Goal: Task Accomplishment & Management: Complete application form

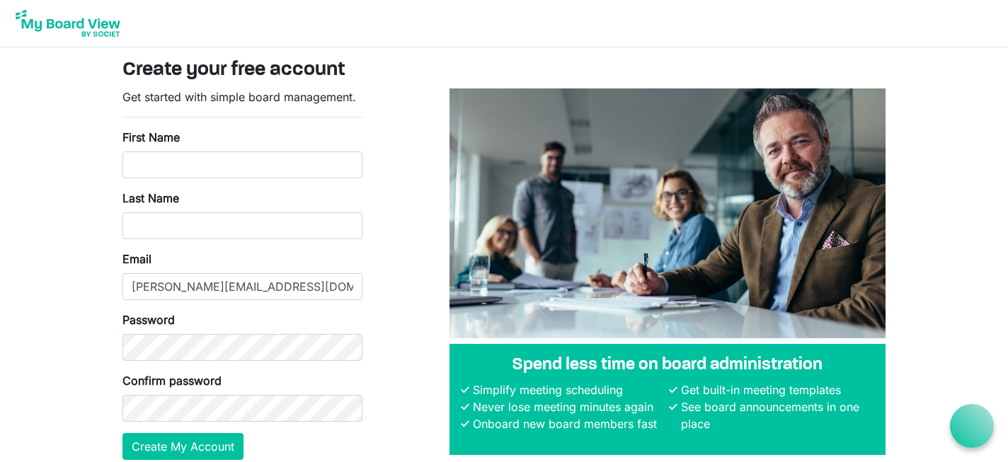
click at [270, 151] on div "First Name" at bounding box center [243, 154] width 240 height 50
click at [268, 161] on input "First Name" at bounding box center [243, 165] width 240 height 27
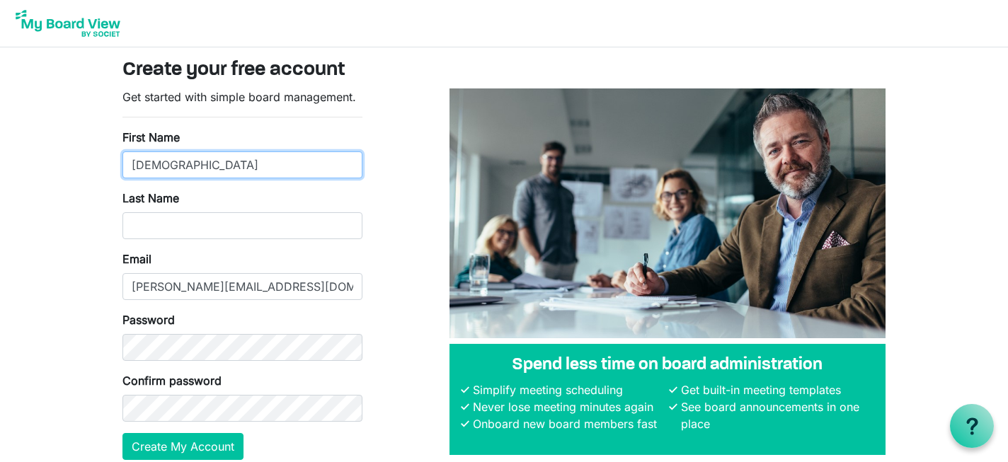
type input "Christen"
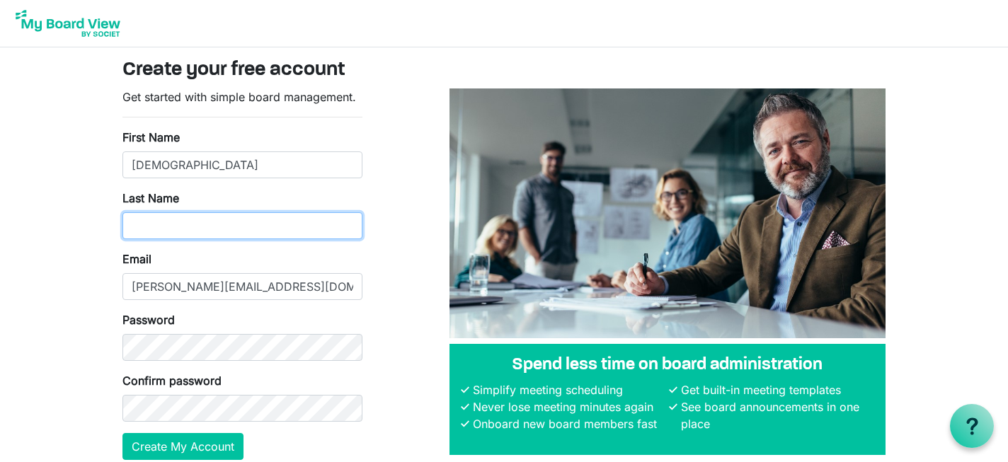
click at [257, 221] on input "Last Name" at bounding box center [243, 225] width 240 height 27
type input "Craig"
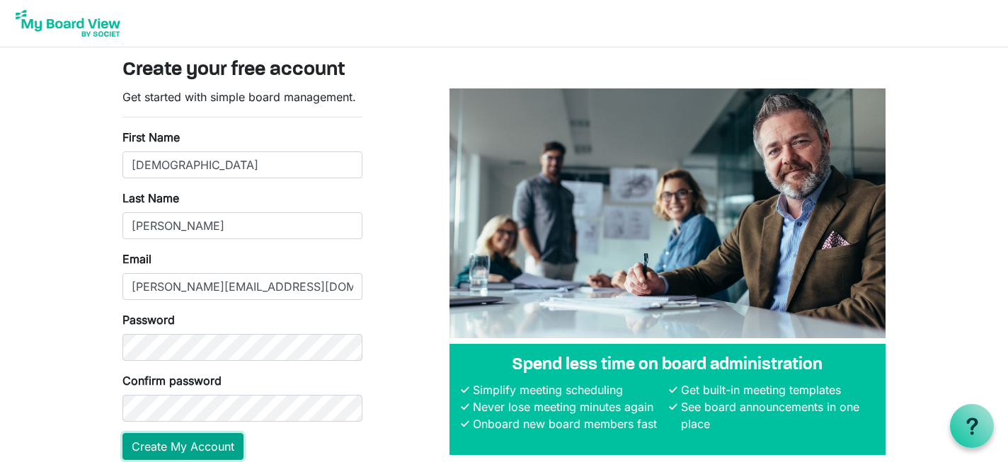
click at [202, 441] on button "Create My Account" at bounding box center [183, 446] width 121 height 27
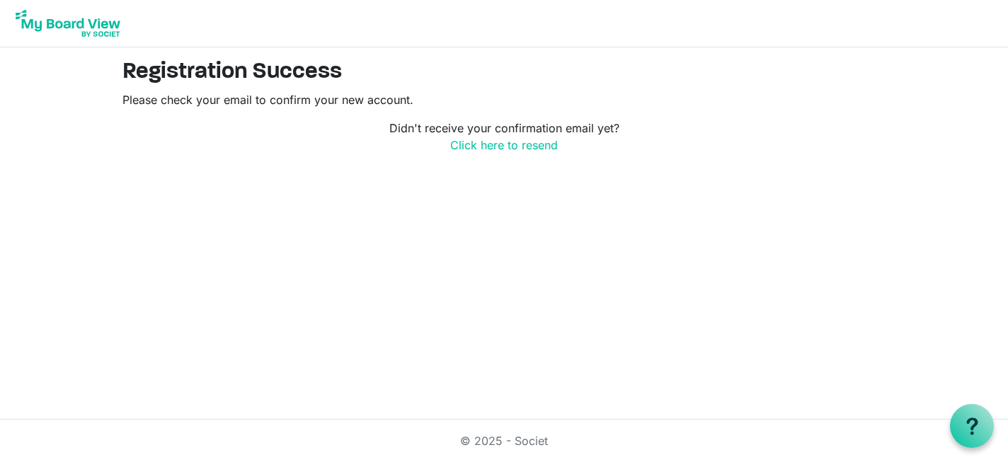
click at [683, 129] on p "Didn't receive your confirmation email yet? Click here to resend" at bounding box center [504, 137] width 763 height 34
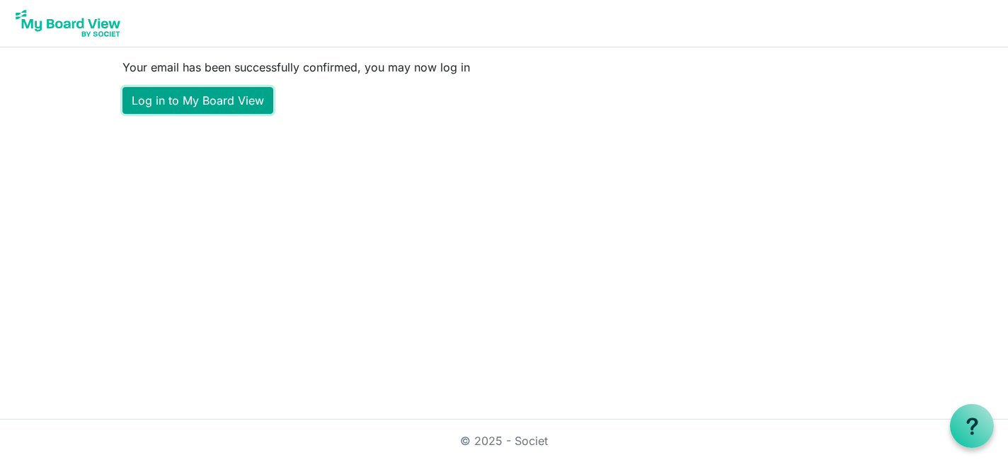
click at [229, 107] on link "Log in to My Board View" at bounding box center [198, 100] width 151 height 27
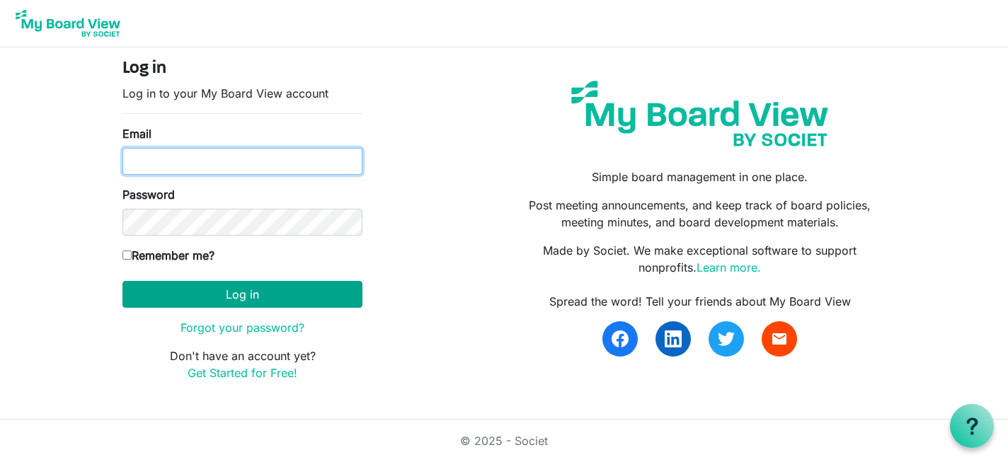
type input "[PERSON_NAME][EMAIL_ADDRESS][DOMAIN_NAME]"
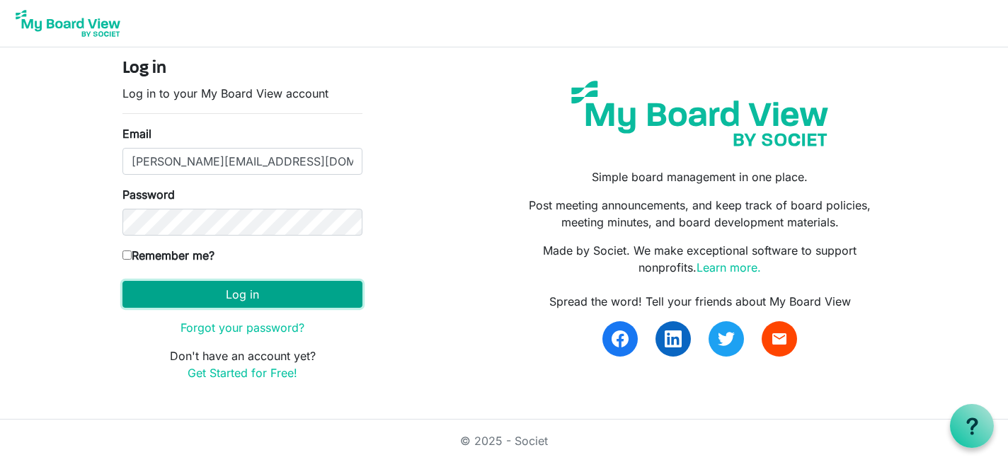
click at [272, 298] on button "Log in" at bounding box center [243, 294] width 240 height 27
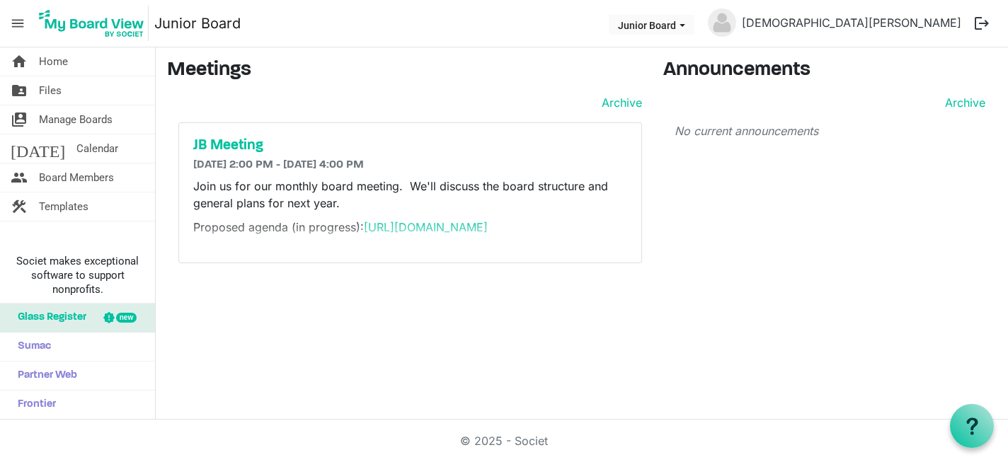
click at [399, 255] on div "JB Meeting [DATE] 2:00 PM - [DATE] 4:00 PM Join us for our monthly board meetin…" at bounding box center [410, 193] width 462 height 140
click at [368, 234] on link "https://docs.google.com/document/d/1kXoQegy6NjtRr2OBXZX4wIiPmtdGcF3j/edit?usp=d…" at bounding box center [426, 227] width 124 height 14
click at [113, 118] on span "Manage Boards" at bounding box center [76, 120] width 74 height 28
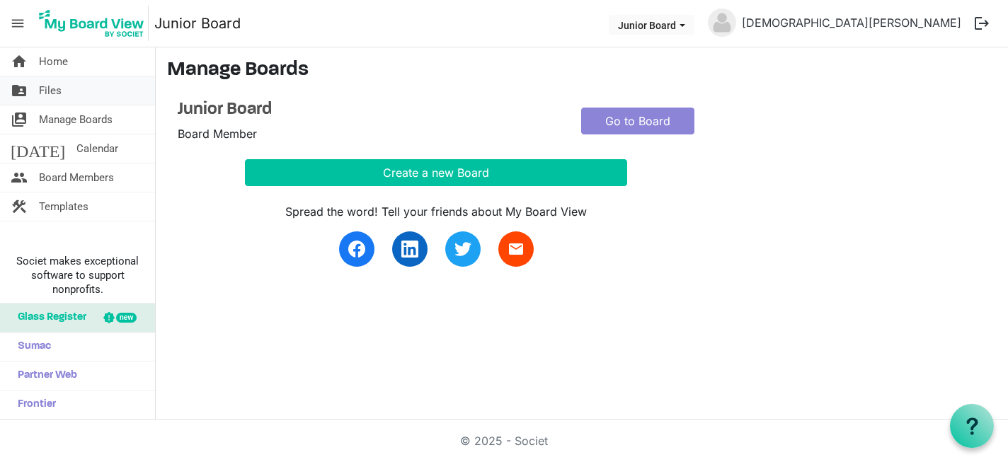
click at [64, 96] on link "folder_shared Files" at bounding box center [77, 90] width 155 height 28
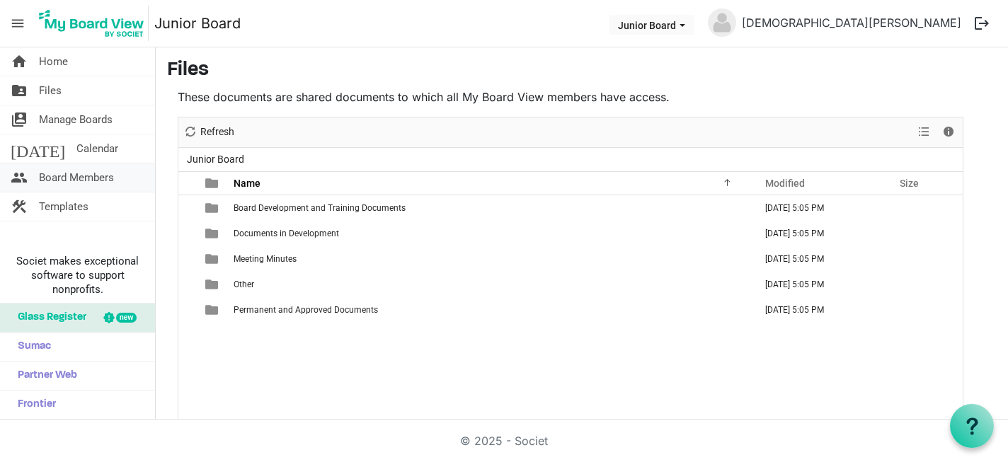
click at [110, 171] on span "Board Members" at bounding box center [76, 178] width 75 height 28
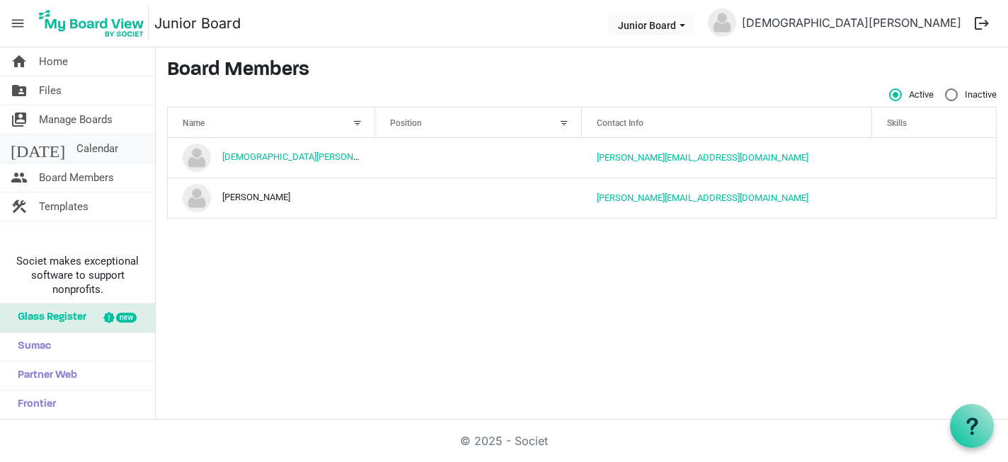
click at [110, 159] on link "[DATE] Calendar" at bounding box center [77, 149] width 155 height 28
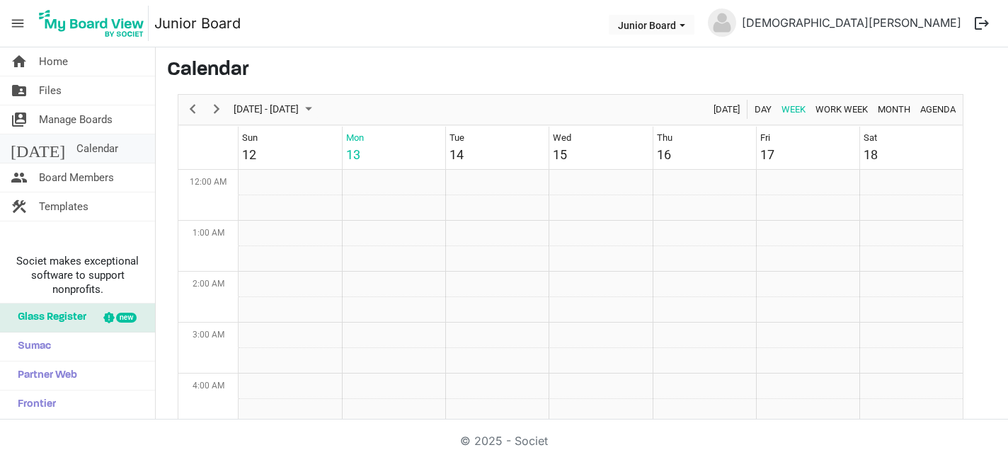
scroll to position [459, 0]
click at [85, 127] on span "Manage Boards" at bounding box center [76, 120] width 74 height 28
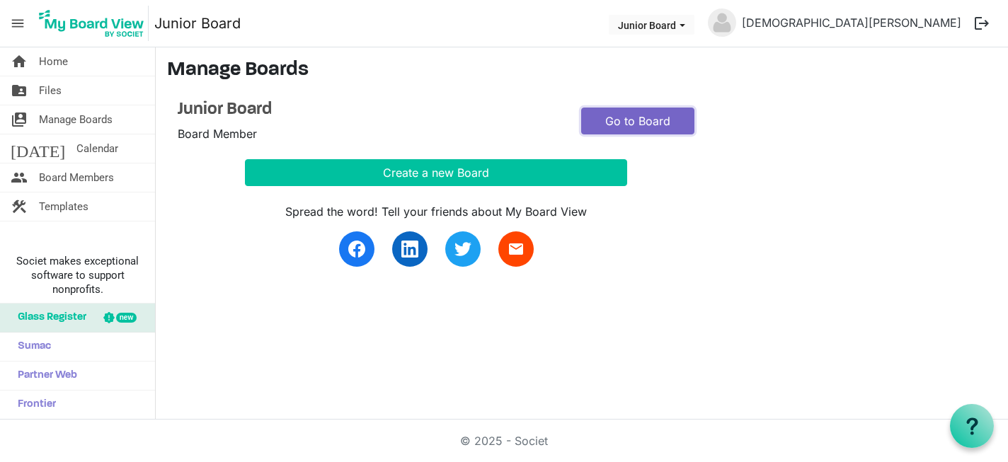
click at [622, 127] on link "Go to Board" at bounding box center [637, 121] width 113 height 27
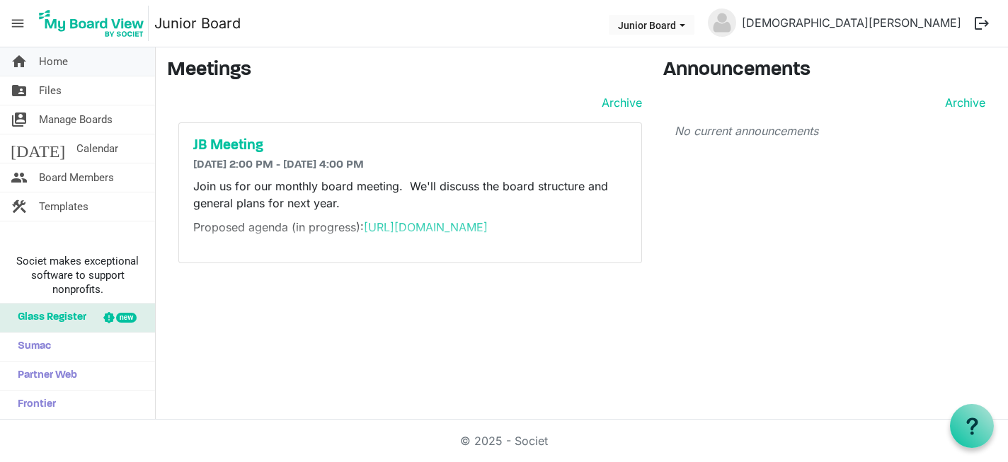
click at [72, 62] on link "home Home" at bounding box center [77, 61] width 155 height 28
